Goal: Transaction & Acquisition: Purchase product/service

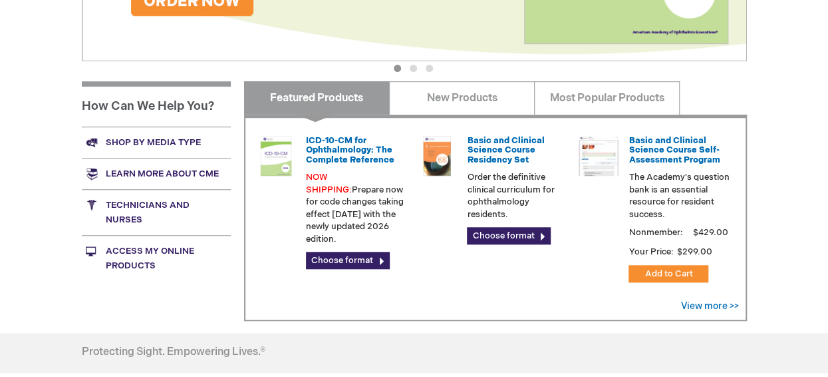
scroll to position [466, 0]
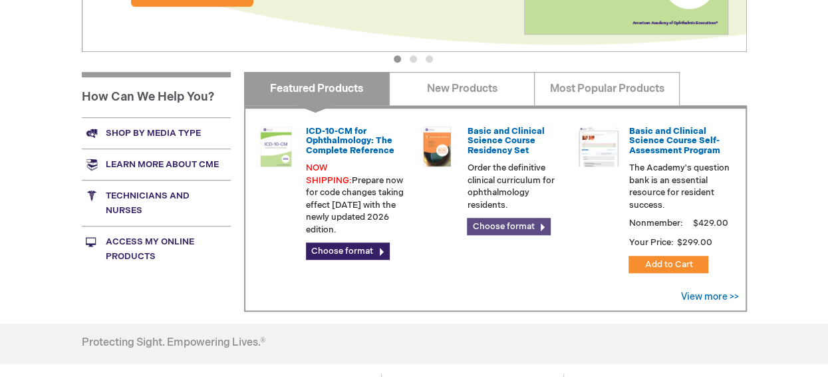
click at [539, 223] on link "Choose format" at bounding box center [509, 226] width 84 height 17
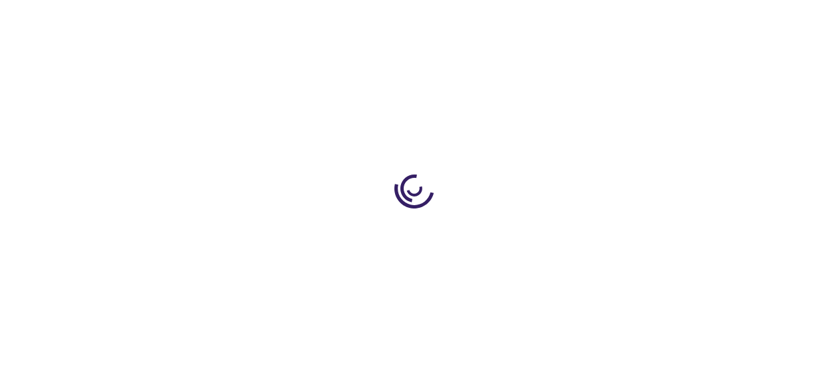
type input "0"
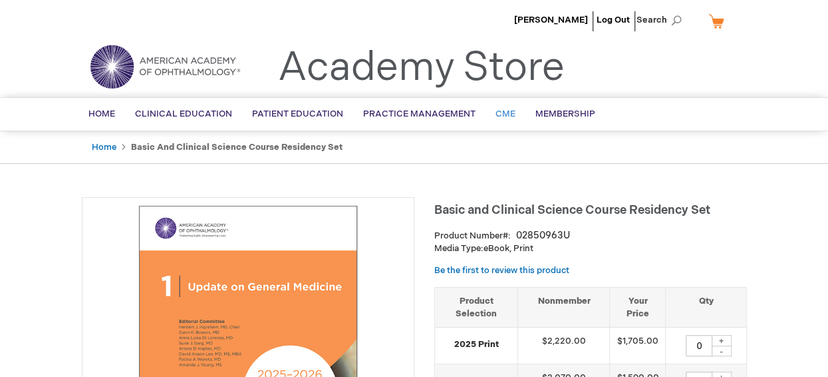
click at [501, 115] on span "CME" at bounding box center [506, 113] width 20 height 11
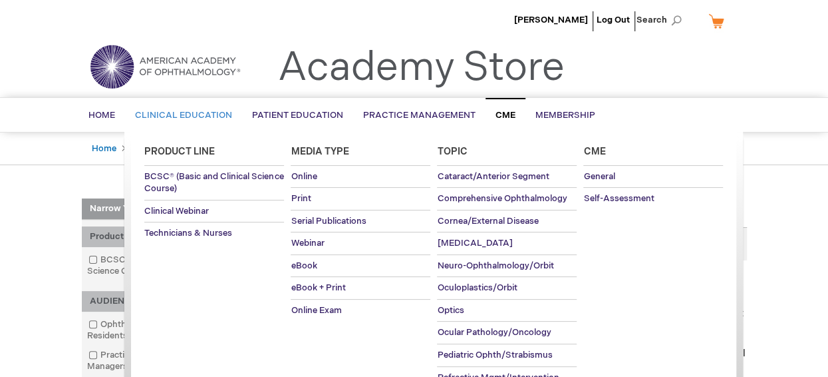
click at [207, 114] on span "Clinical Education" at bounding box center [183, 115] width 97 height 11
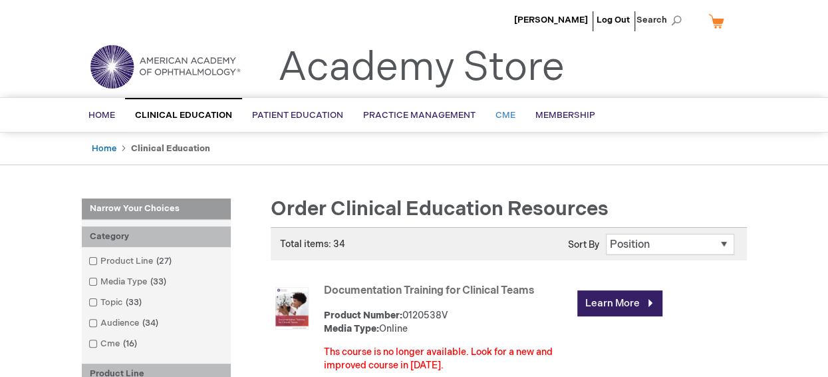
click at [501, 114] on span "CME" at bounding box center [506, 115] width 20 height 11
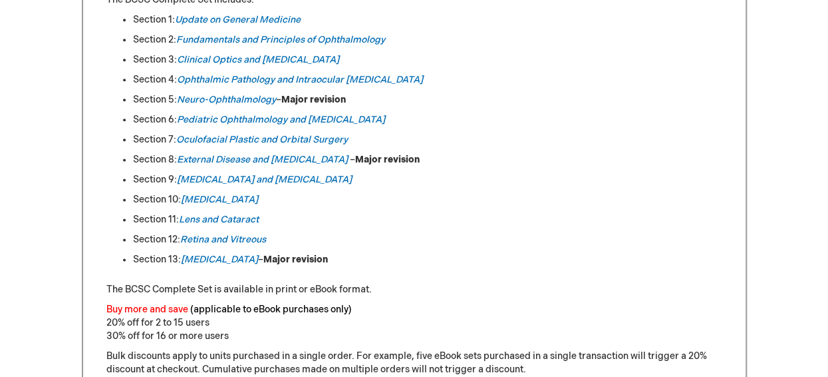
scroll to position [798, 0]
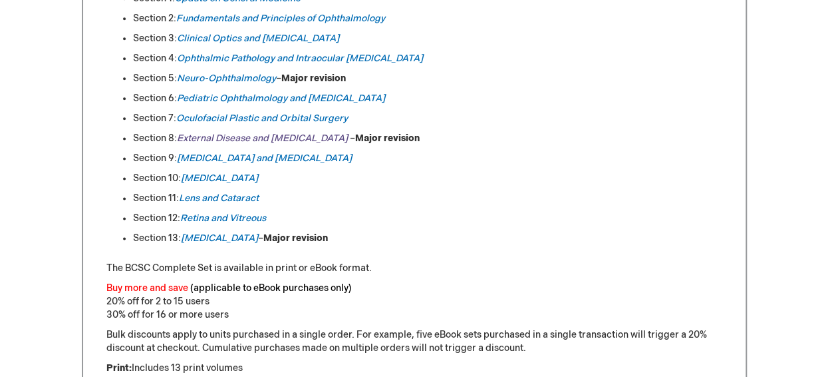
click at [283, 138] on em "External Disease and Cornea" at bounding box center [262, 137] width 171 height 11
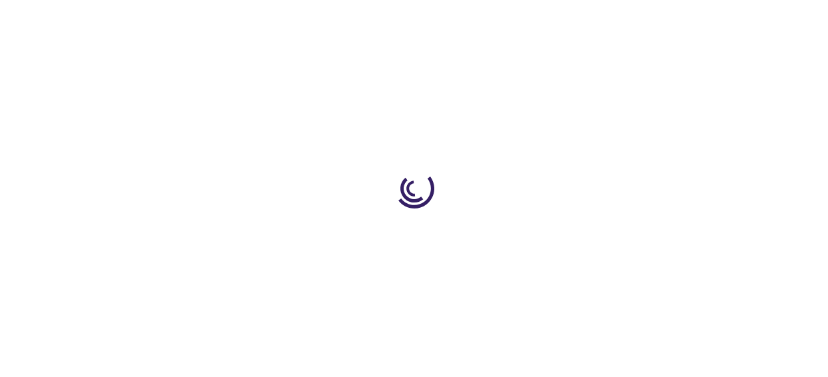
type input "0"
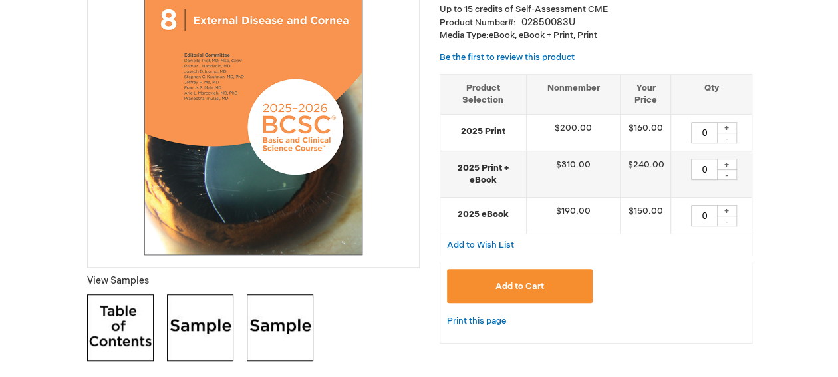
scroll to position [266, 0]
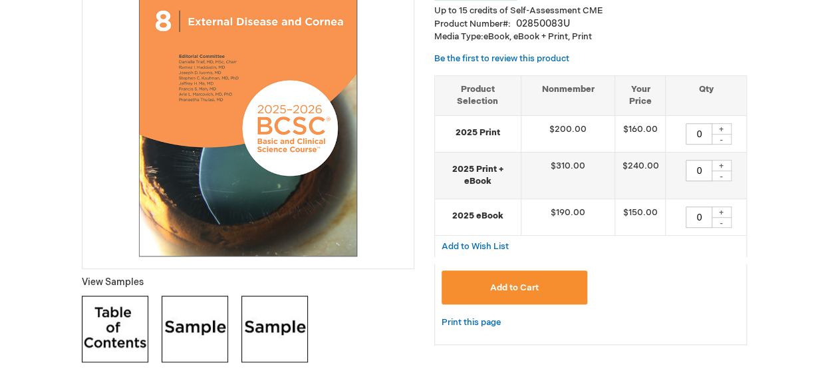
click at [722, 210] on div "+" at bounding box center [722, 211] width 20 height 11
type input "1"
click at [523, 285] on span "Add to Cart" at bounding box center [514, 287] width 49 height 11
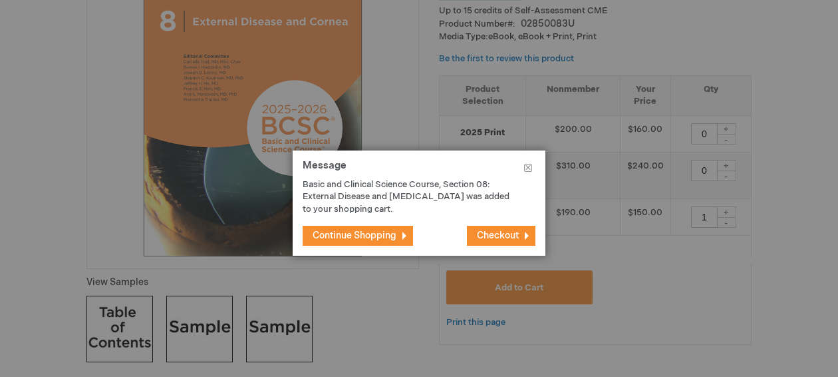
click at [520, 238] on button "Checkout" at bounding box center [501, 236] width 69 height 20
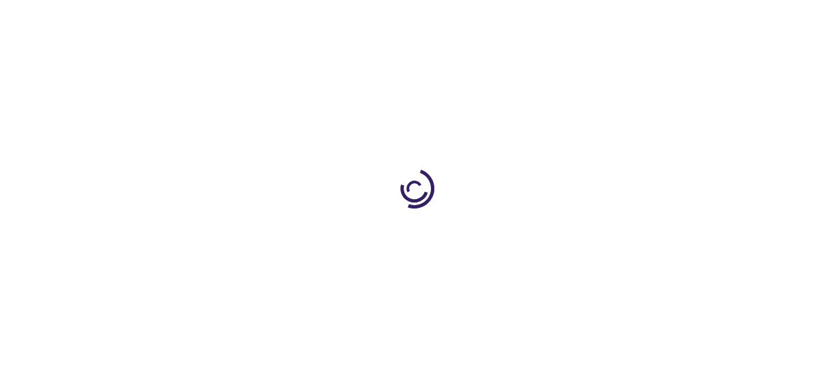
select select "US"
select select "43"
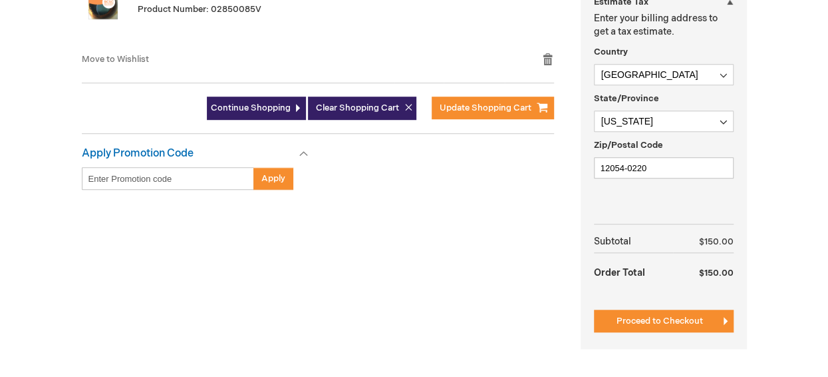
scroll to position [399, 0]
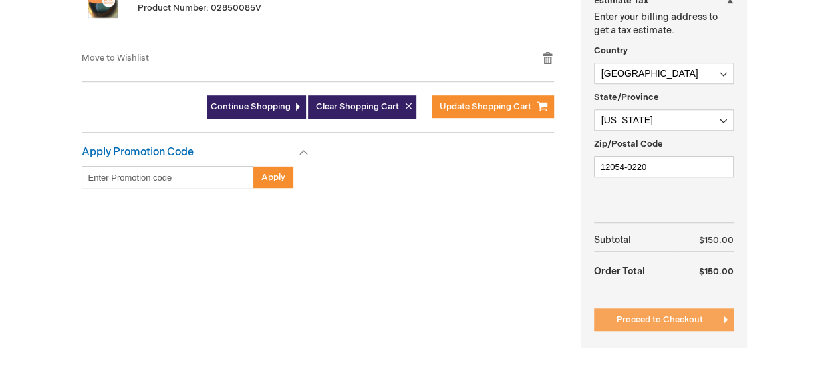
click at [643, 321] on span "Proceed to Checkout" at bounding box center [660, 319] width 86 height 11
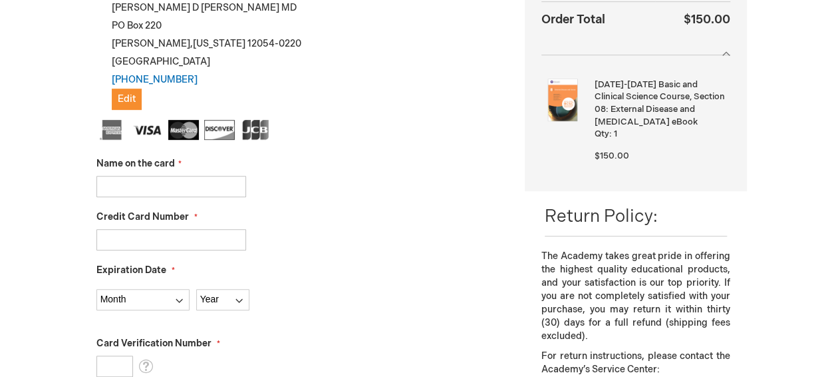
scroll to position [266, 0]
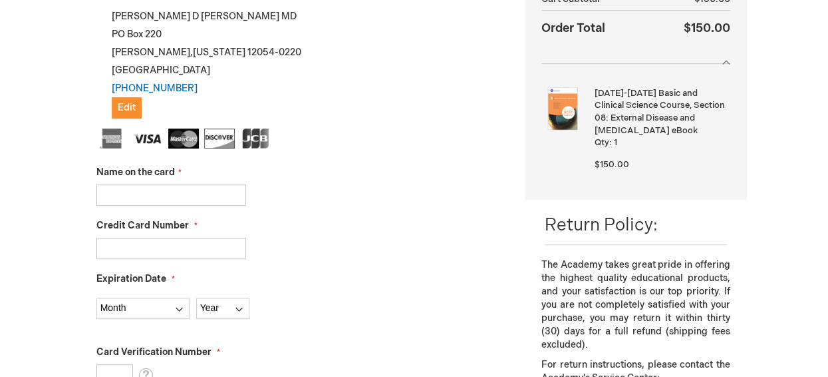
click at [133, 198] on input "Name on the card" at bounding box center [171, 194] width 150 height 21
type input "[PERSON_NAME]"
click at [145, 249] on input "Credit Card Number" at bounding box center [171, 248] width 150 height 21
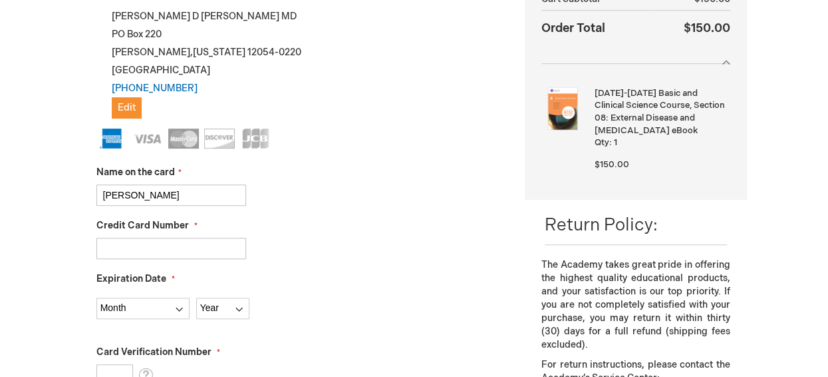
type input "376746457171001"
click at [178, 306] on select "Month 01 - January 02 - February 03 - March 04 - April 05 - May 06 - June 07 - …" at bounding box center [142, 307] width 93 height 21
select select "3"
click at [96, 297] on select "Month 01 - January 02 - February 03 - March 04 - April 05 - May 06 - June 07 - …" at bounding box center [142, 307] width 93 height 21
click at [242, 307] on select "Year 2025 2026 2027 2028 2029 2030 2031 2032 2033 2034 2035" at bounding box center [222, 307] width 53 height 21
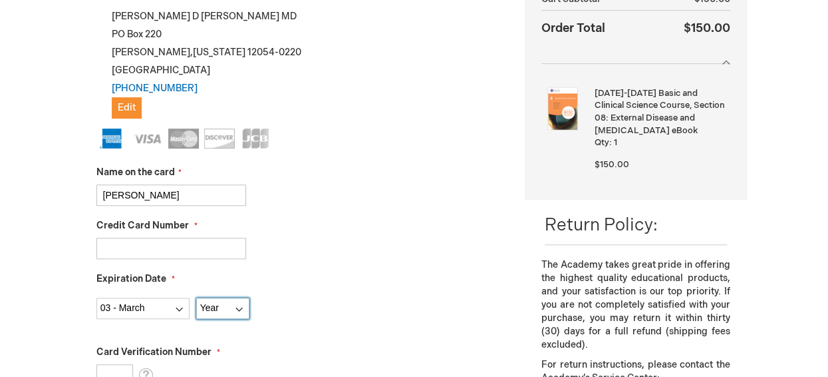
select select "2028"
click at [196, 297] on select "Year 2025 2026 2027 2028 2029 2030 2031 2032 2033 2034 2035" at bounding box center [222, 307] width 53 height 21
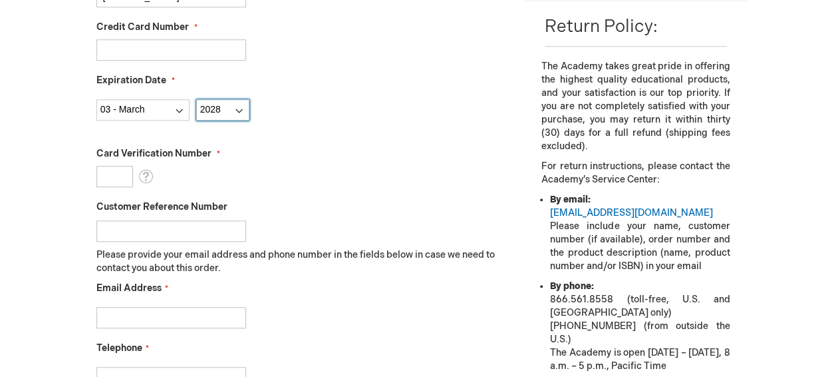
scroll to position [466, 0]
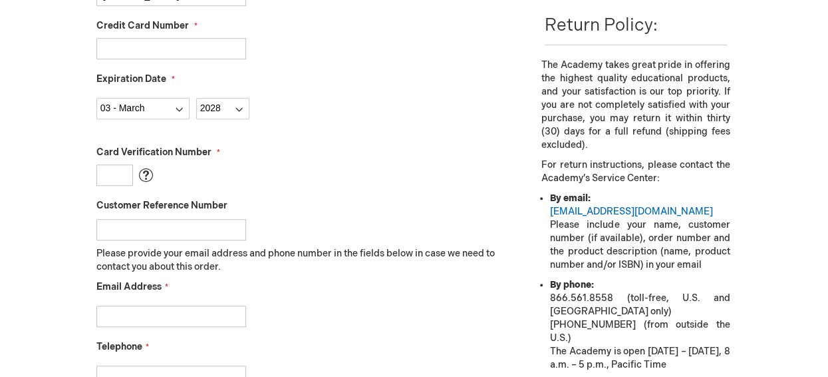
click at [146, 176] on span "What is this?" at bounding box center [145, 175] width 15 height 20
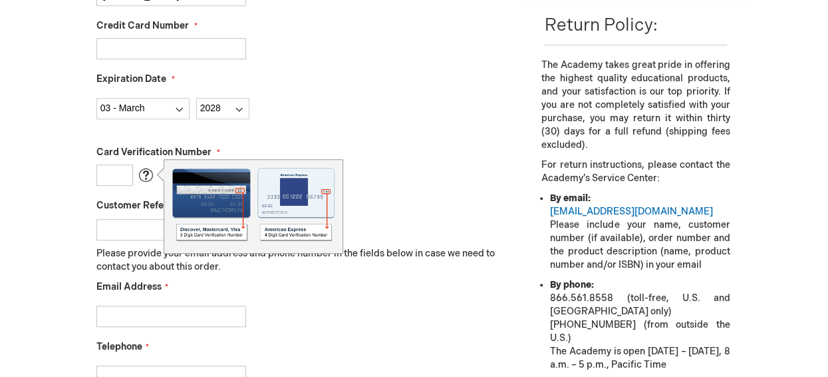
click at [109, 172] on input "Card Verification Number" at bounding box center [114, 174] width 37 height 21
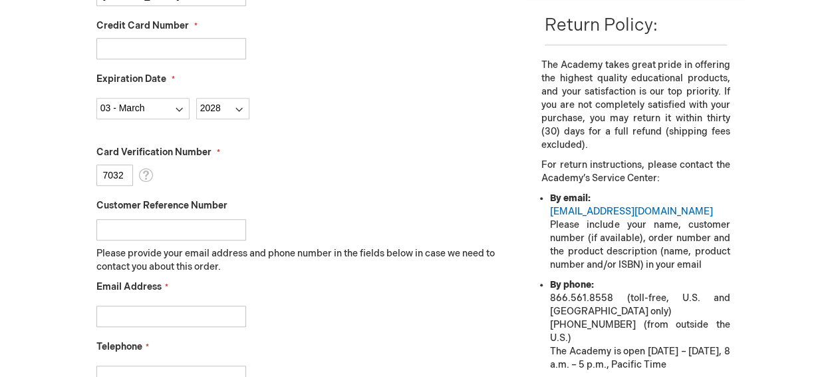
type input "7032"
click at [202, 234] on input "Customer Reference Number" at bounding box center [171, 229] width 150 height 21
type input "m"
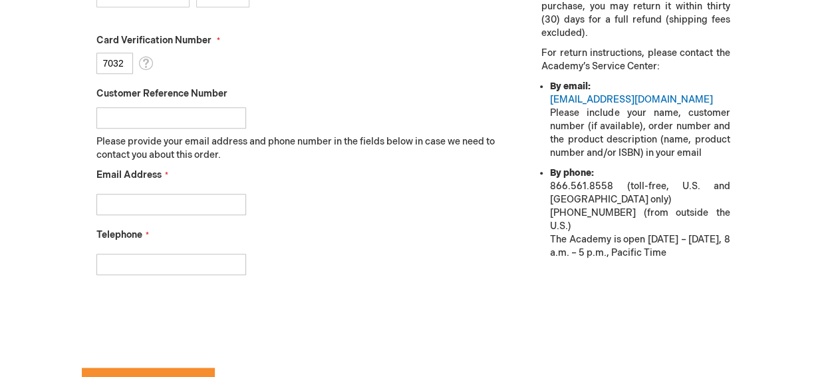
scroll to position [599, 0]
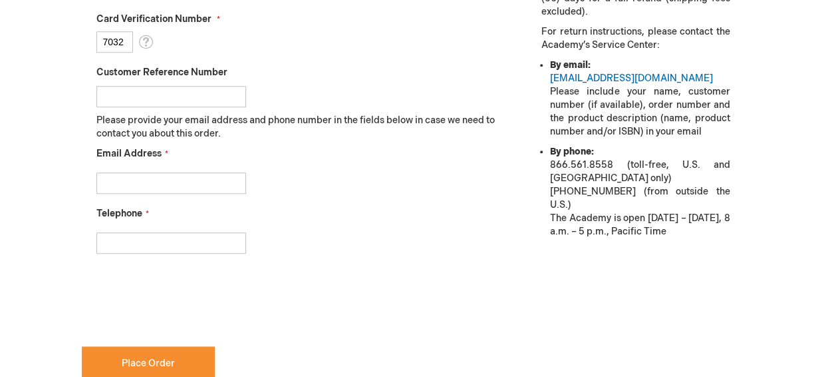
click at [151, 180] on input "Email Address" at bounding box center [171, 182] width 150 height 21
type input "mike_radosevich@yahoo.com"
click at [116, 244] on input "Telephone" at bounding box center [171, 242] width 150 height 21
type input "650-804-1178"
checkbox input "true"
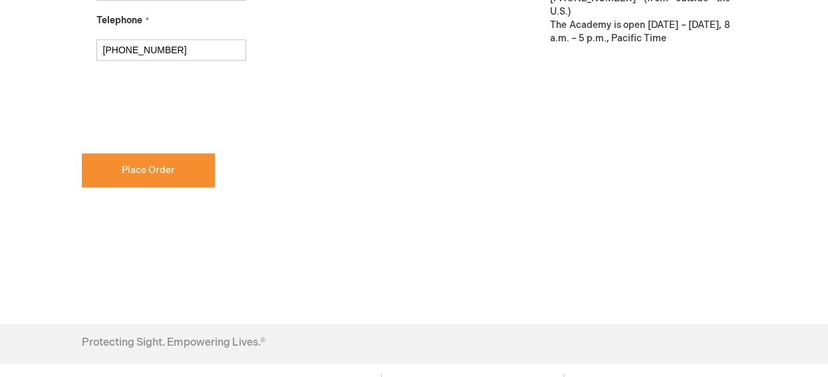
scroll to position [798, 0]
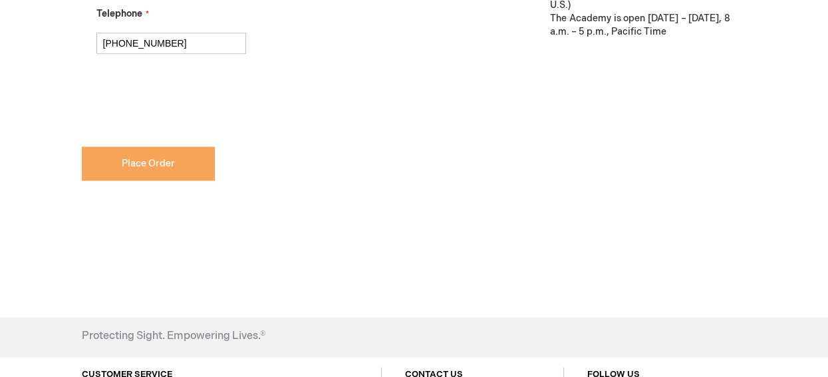
click at [156, 166] on span "Place Order" at bounding box center [148, 163] width 53 height 11
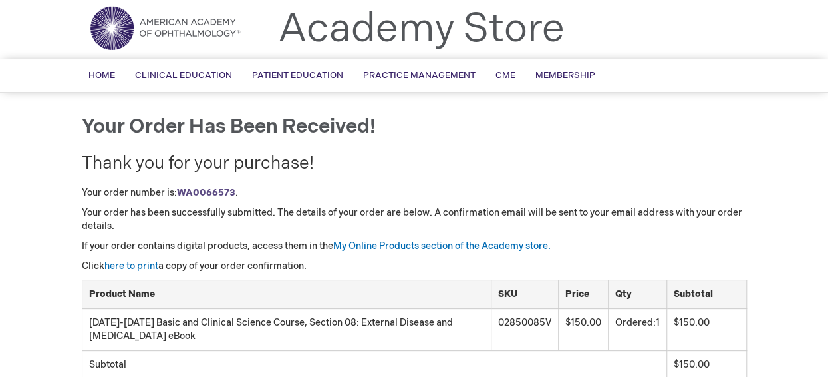
scroll to position [67, 0]
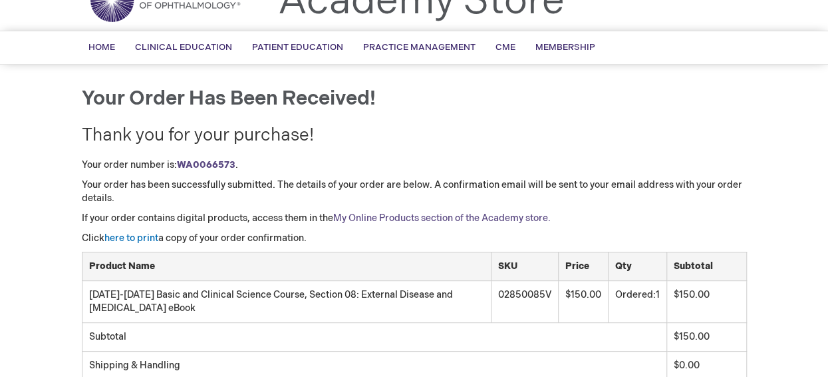
click at [416, 218] on link "My Online Products section of the Academy store." at bounding box center [442, 217] width 218 height 11
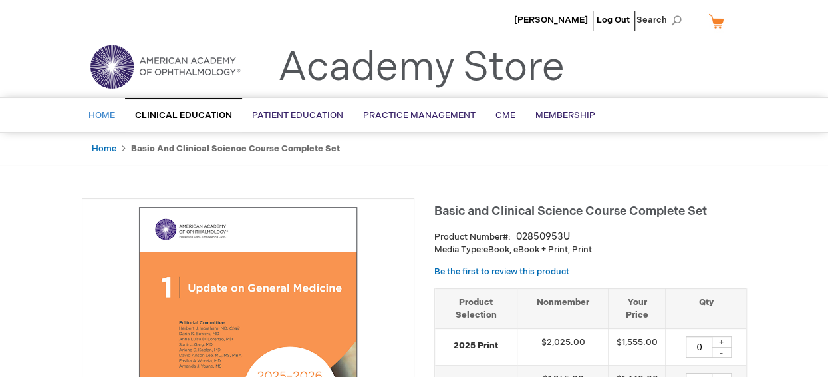
click at [100, 111] on span "Home" at bounding box center [101, 115] width 27 height 11
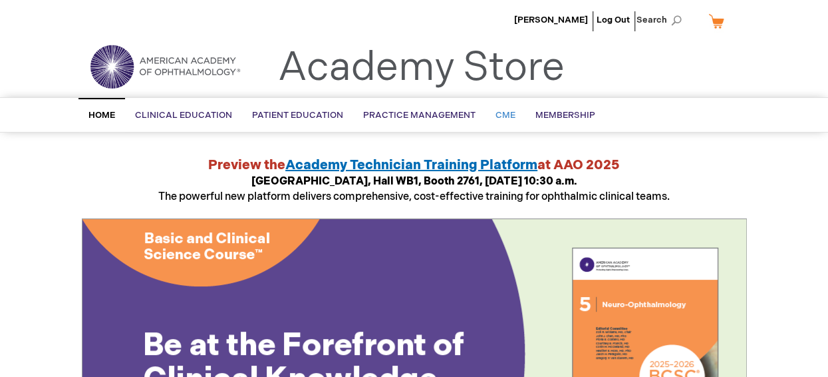
click at [499, 116] on span "CME" at bounding box center [506, 115] width 20 height 11
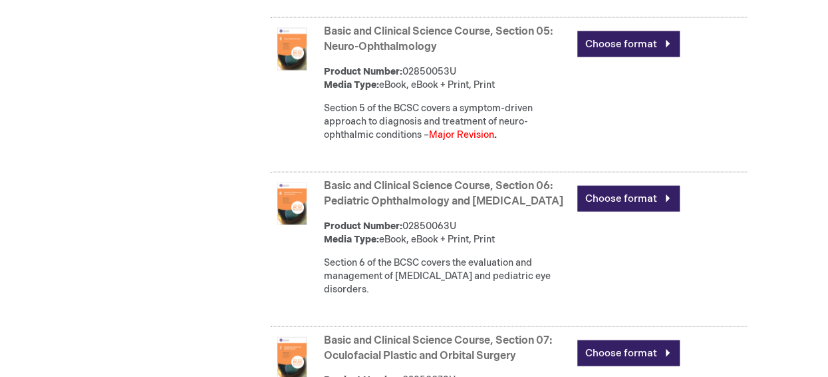
scroll to position [1397, 0]
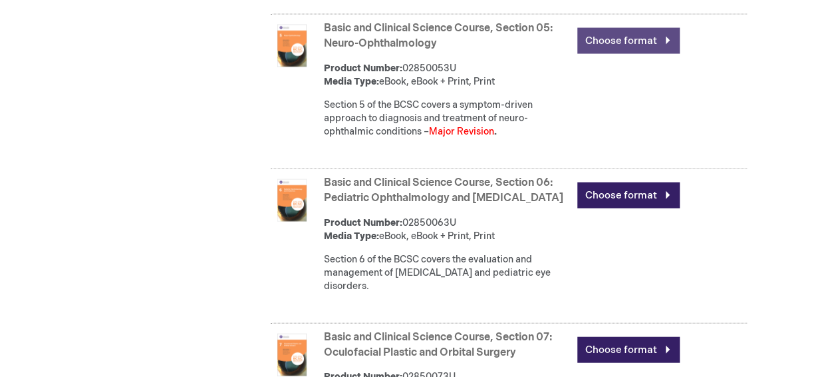
click at [633, 53] on link "Choose format" at bounding box center [628, 41] width 102 height 26
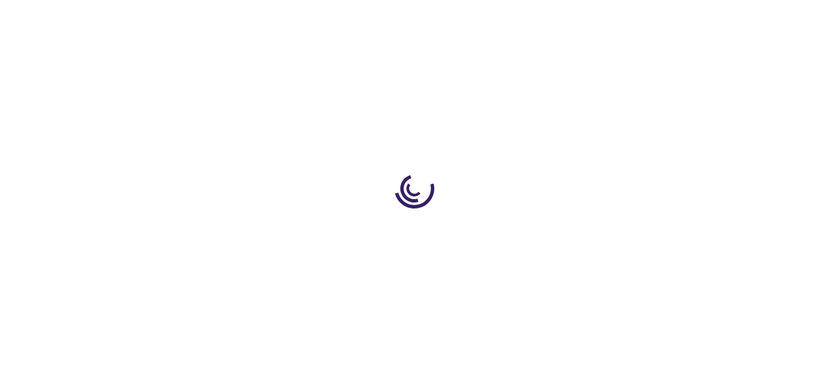
type input "0"
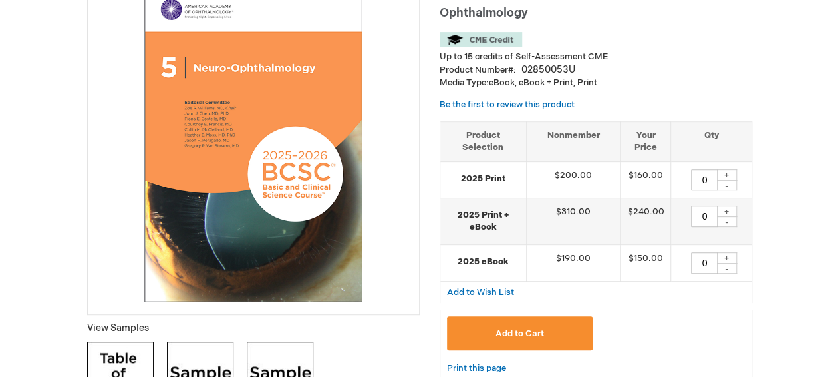
scroll to position [200, 0]
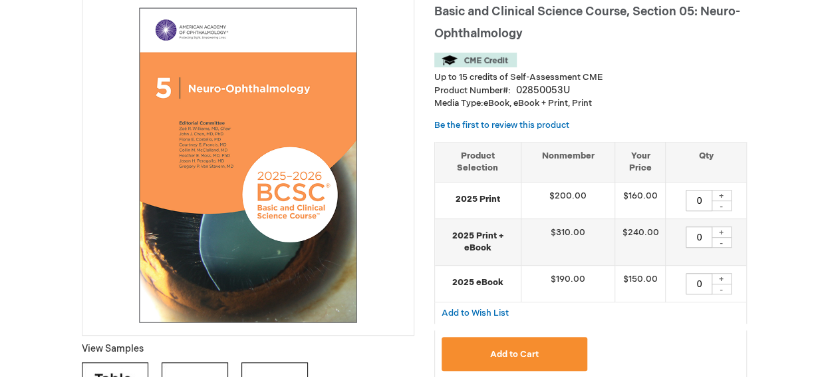
click at [721, 274] on div "+" at bounding box center [722, 278] width 20 height 11
type input "1"
click at [502, 350] on span "Add to Cart" at bounding box center [514, 354] width 49 height 11
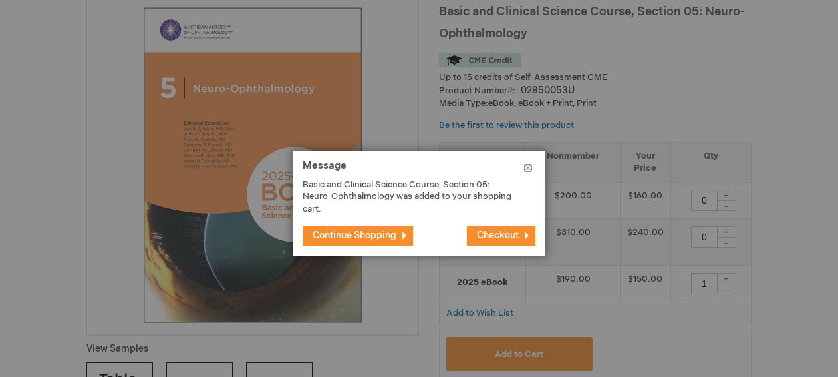
click at [526, 234] on button "Checkout" at bounding box center [501, 236] width 69 height 20
